Goal: Navigation & Orientation: Find specific page/section

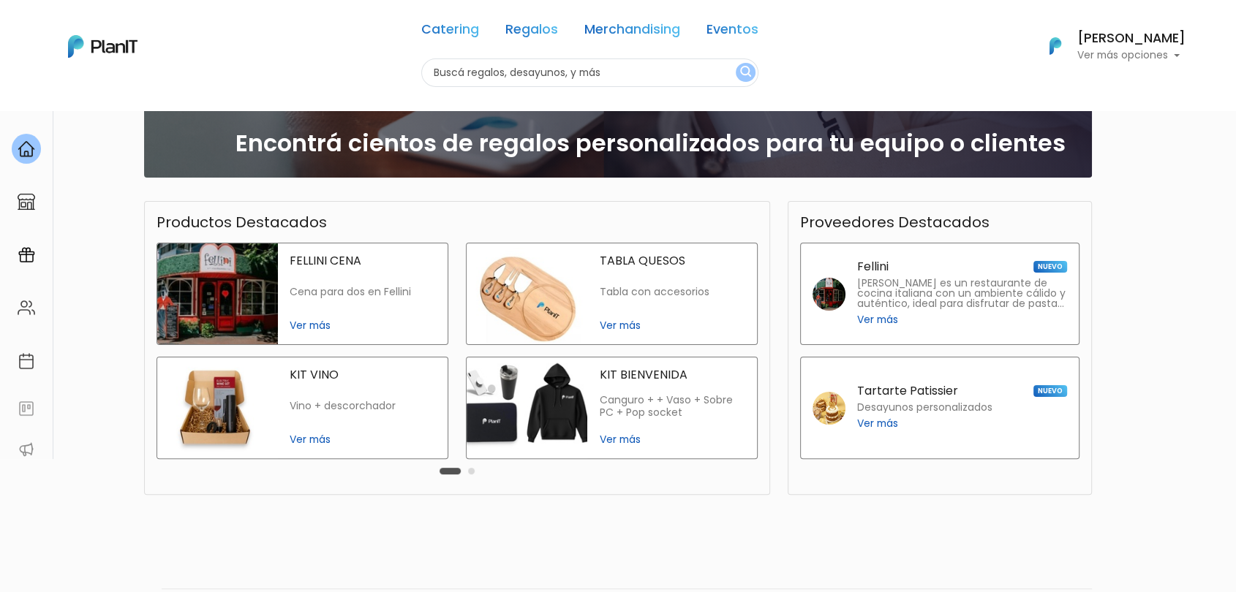
scroll to position [293, 0]
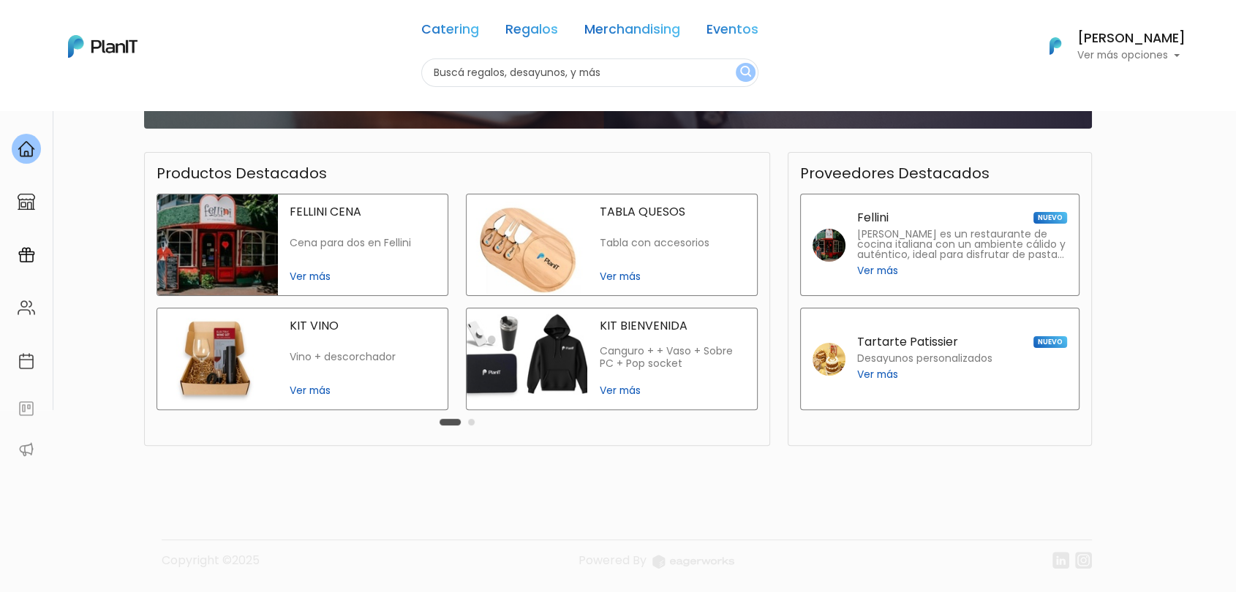
click at [471, 425] on button "Carousel Page 2" at bounding box center [471, 422] width 7 height 7
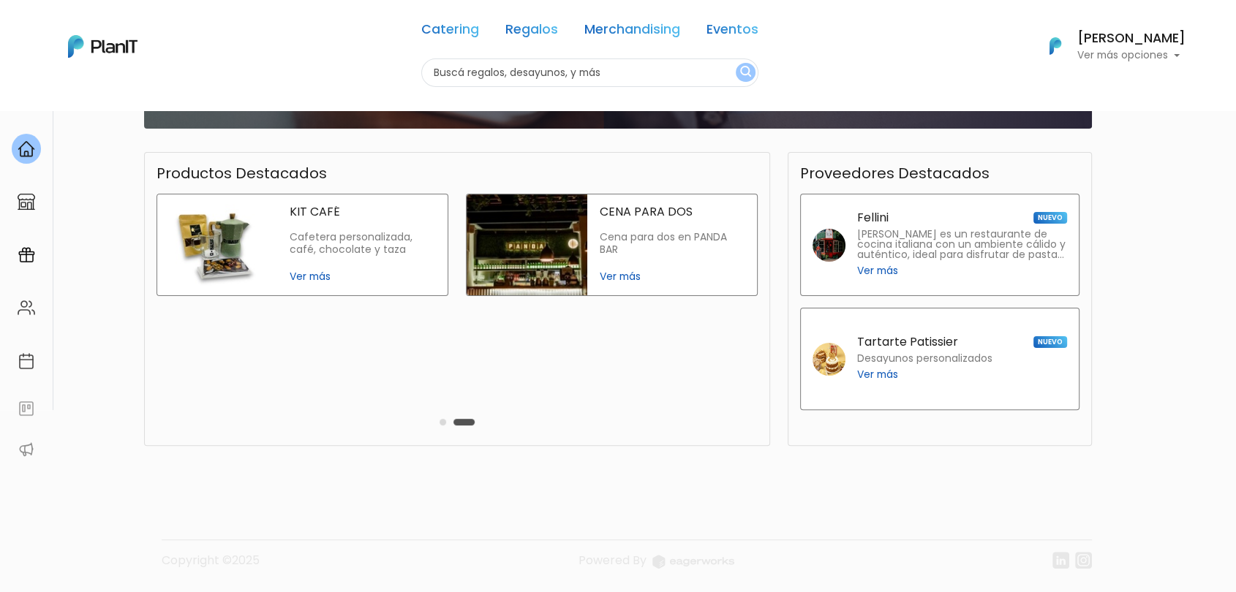
scroll to position [0, 0]
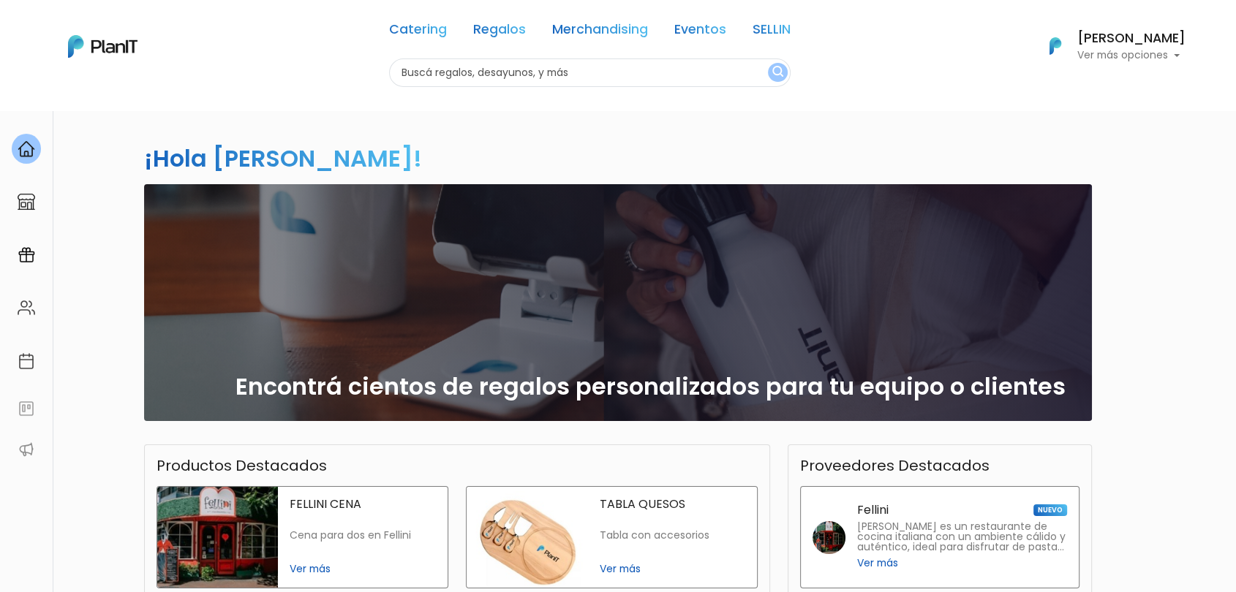
click at [510, 19] on div "Catering Regalos Merchandising Eventos SELLIN" at bounding box center [589, 32] width 401 height 53
click at [509, 30] on link "Regalos" at bounding box center [499, 32] width 53 height 18
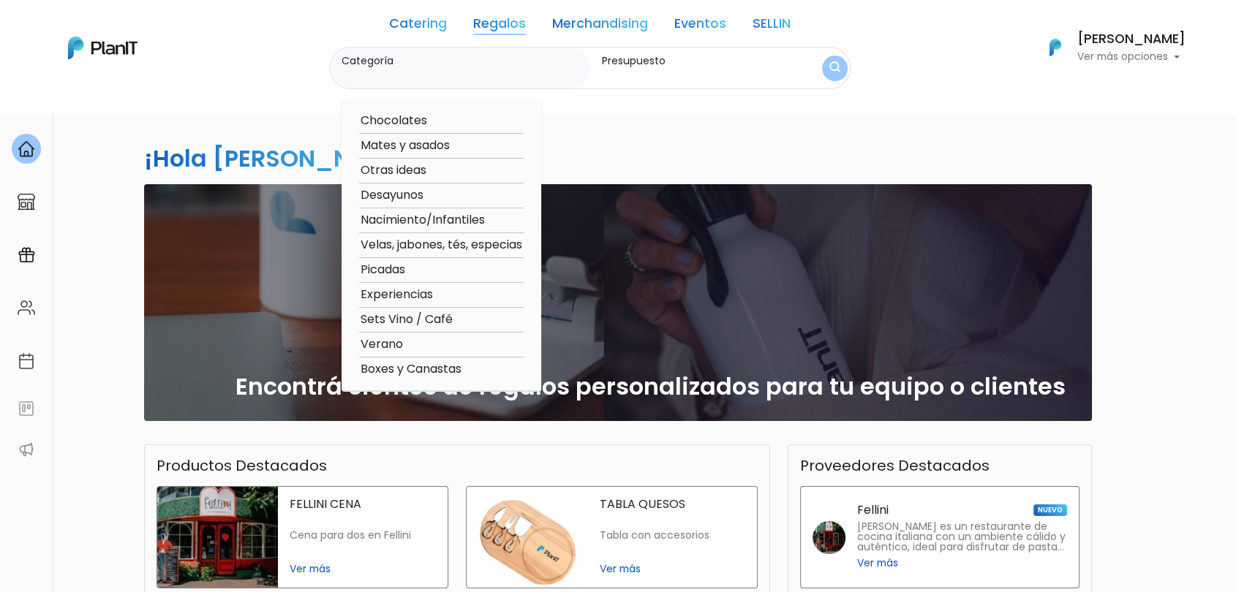
click at [430, 370] on option "Boxes y Canastas" at bounding box center [441, 370] width 165 height 18
type input "Boxes y Canastas"
type input "$0 - $1000"
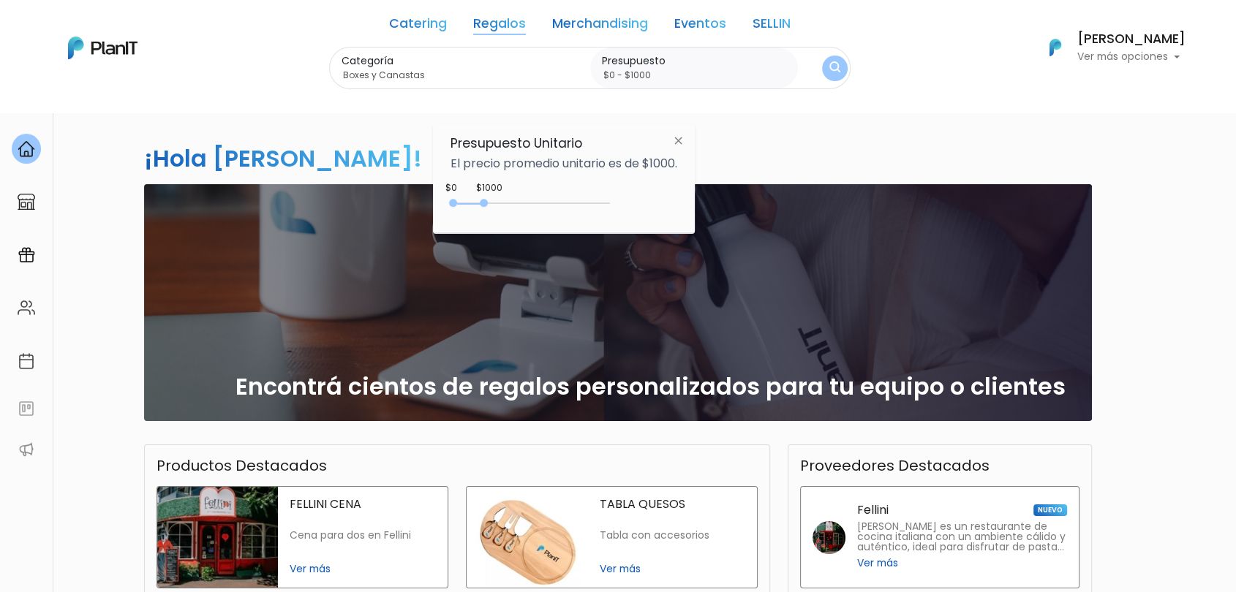
click at [499, 20] on link "Regalos" at bounding box center [499, 27] width 53 height 18
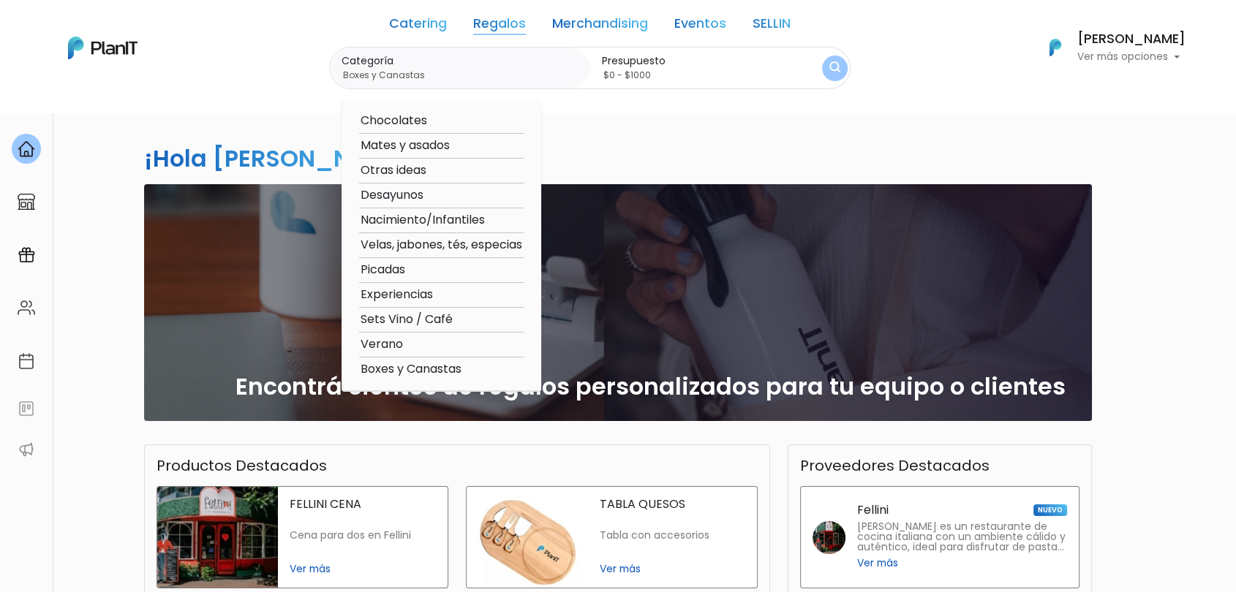
click at [779, 31] on link "SELLIN" at bounding box center [771, 27] width 38 height 18
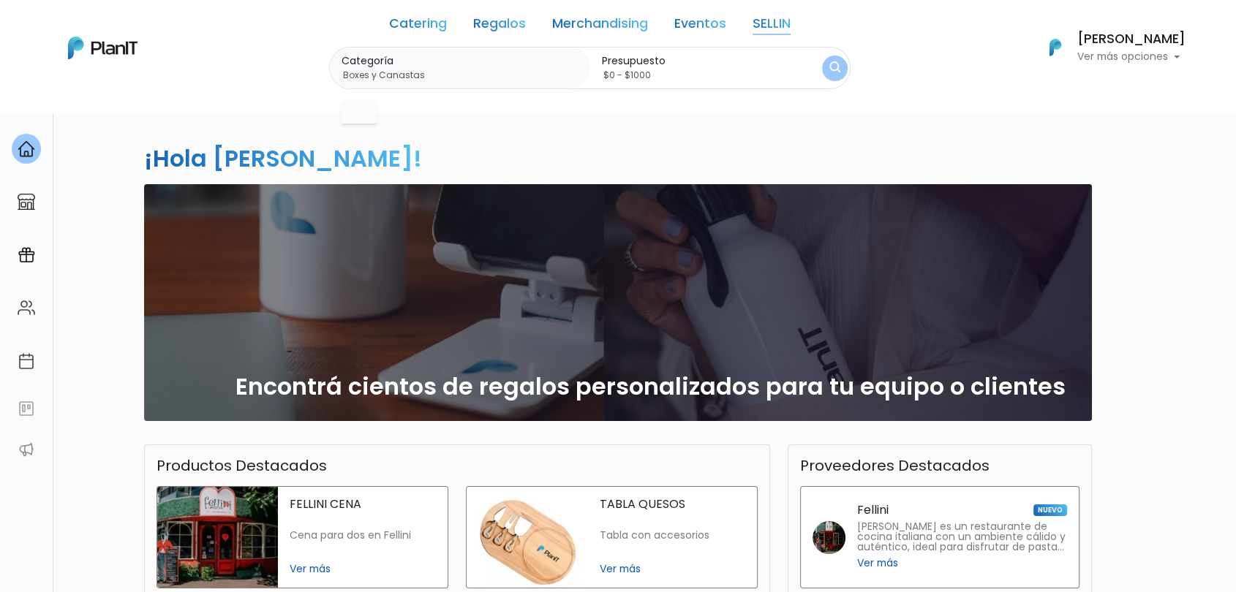
click at [445, 19] on link "Catering" at bounding box center [418, 27] width 58 height 18
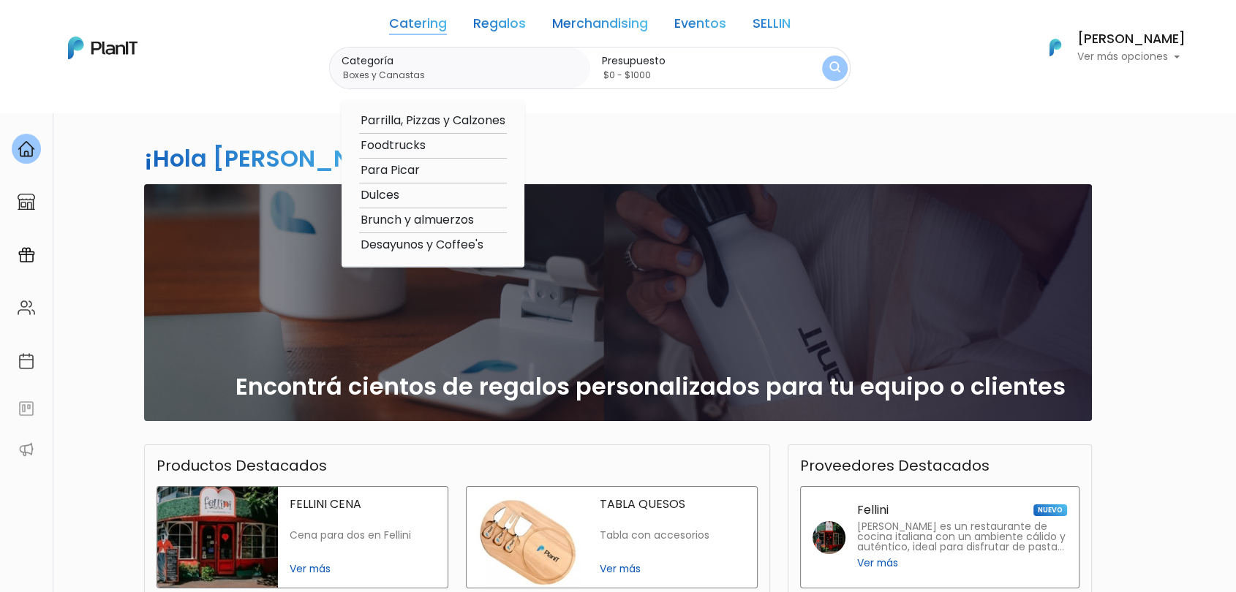
click at [498, 33] on link "Regalos" at bounding box center [499, 27] width 53 height 18
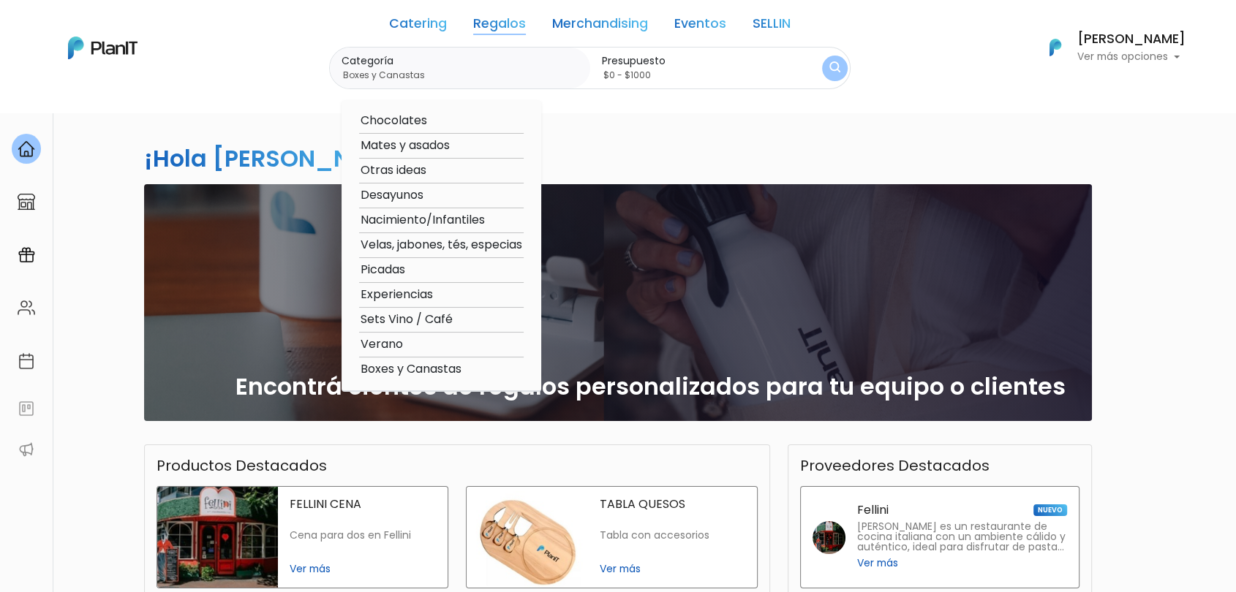
click at [599, 31] on link "Merchandising" at bounding box center [600, 27] width 96 height 18
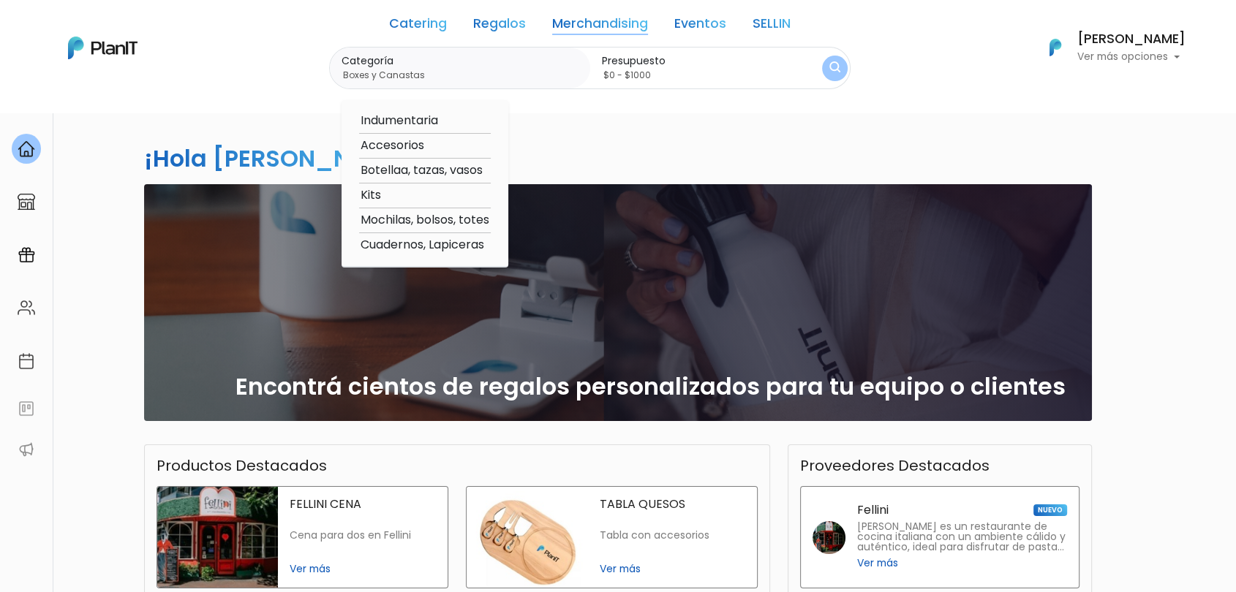
click at [739, 25] on div "Catering Regalos Merchandising Eventos SELLIN" at bounding box center [589, 26] width 401 height 41
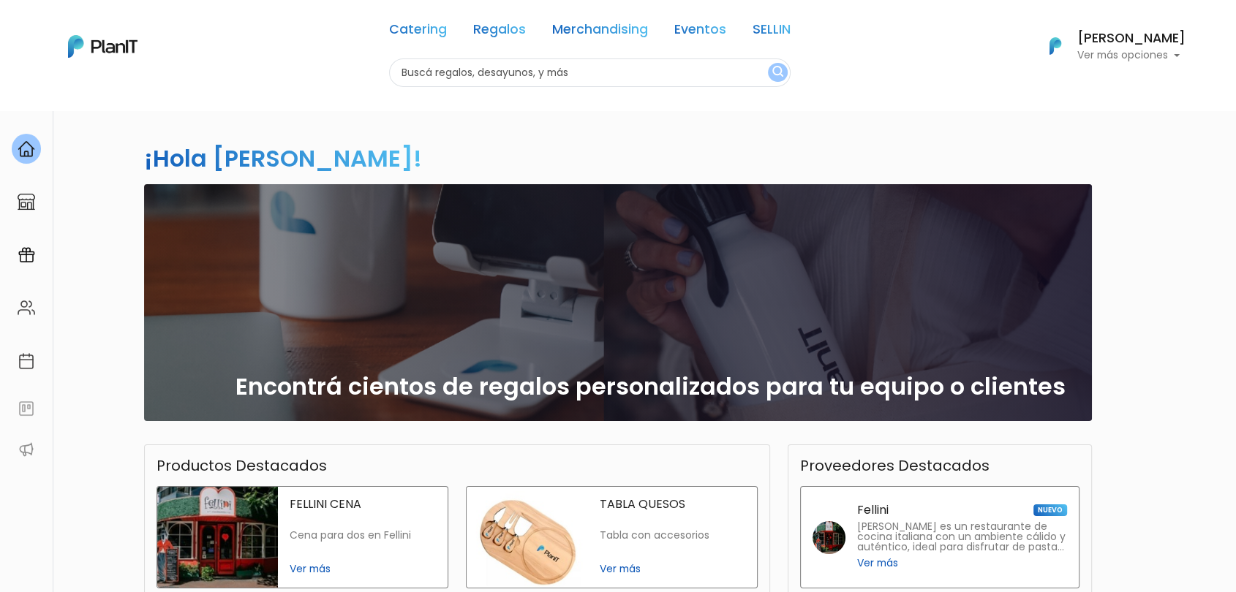
click at [777, 29] on link "SELLIN" at bounding box center [771, 32] width 38 height 18
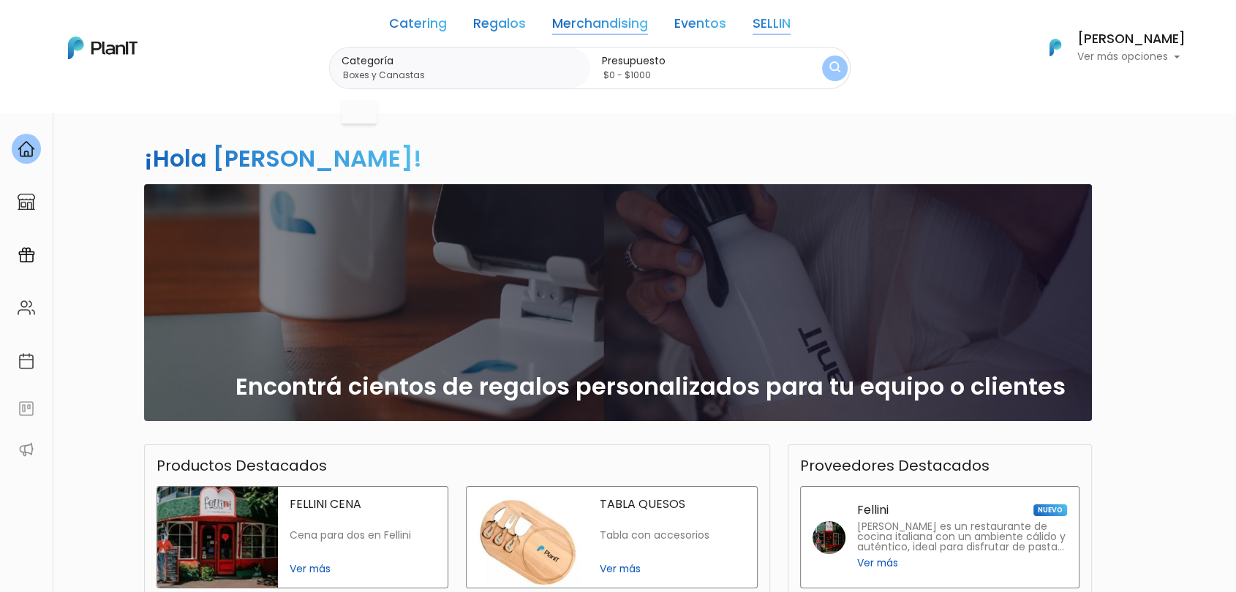
click at [769, 35] on div "Catering Regalos Merchandising Eventos SELLIN" at bounding box center [589, 26] width 401 height 41
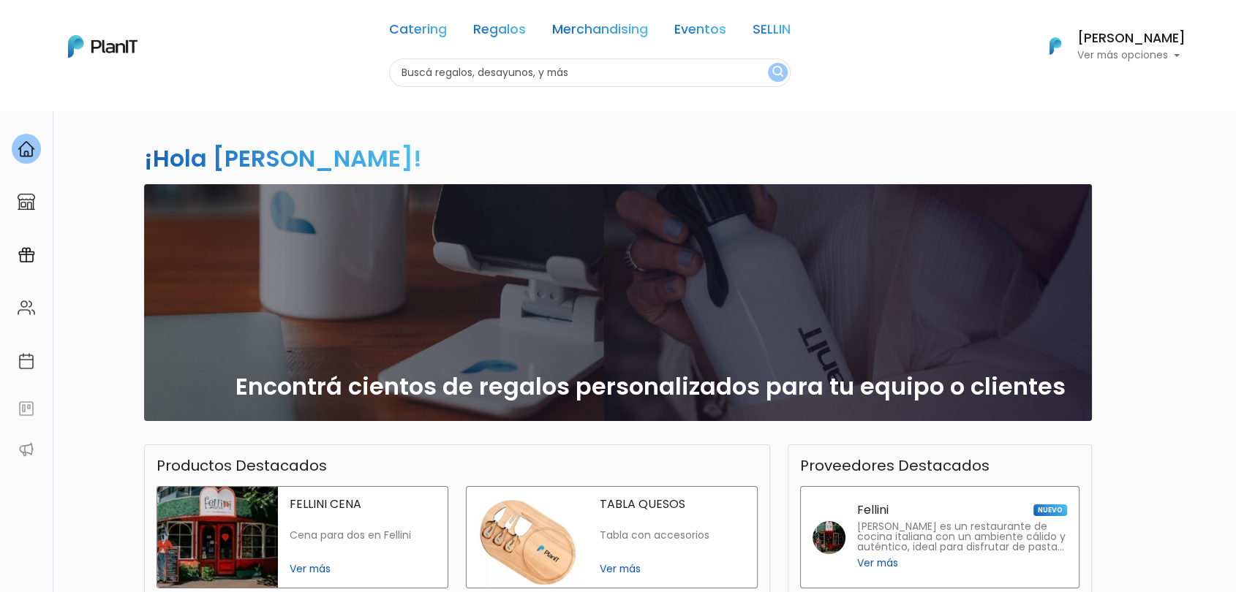
click at [769, 34] on link "SELLIN" at bounding box center [771, 32] width 38 height 18
